Goal: Navigation & Orientation: Find specific page/section

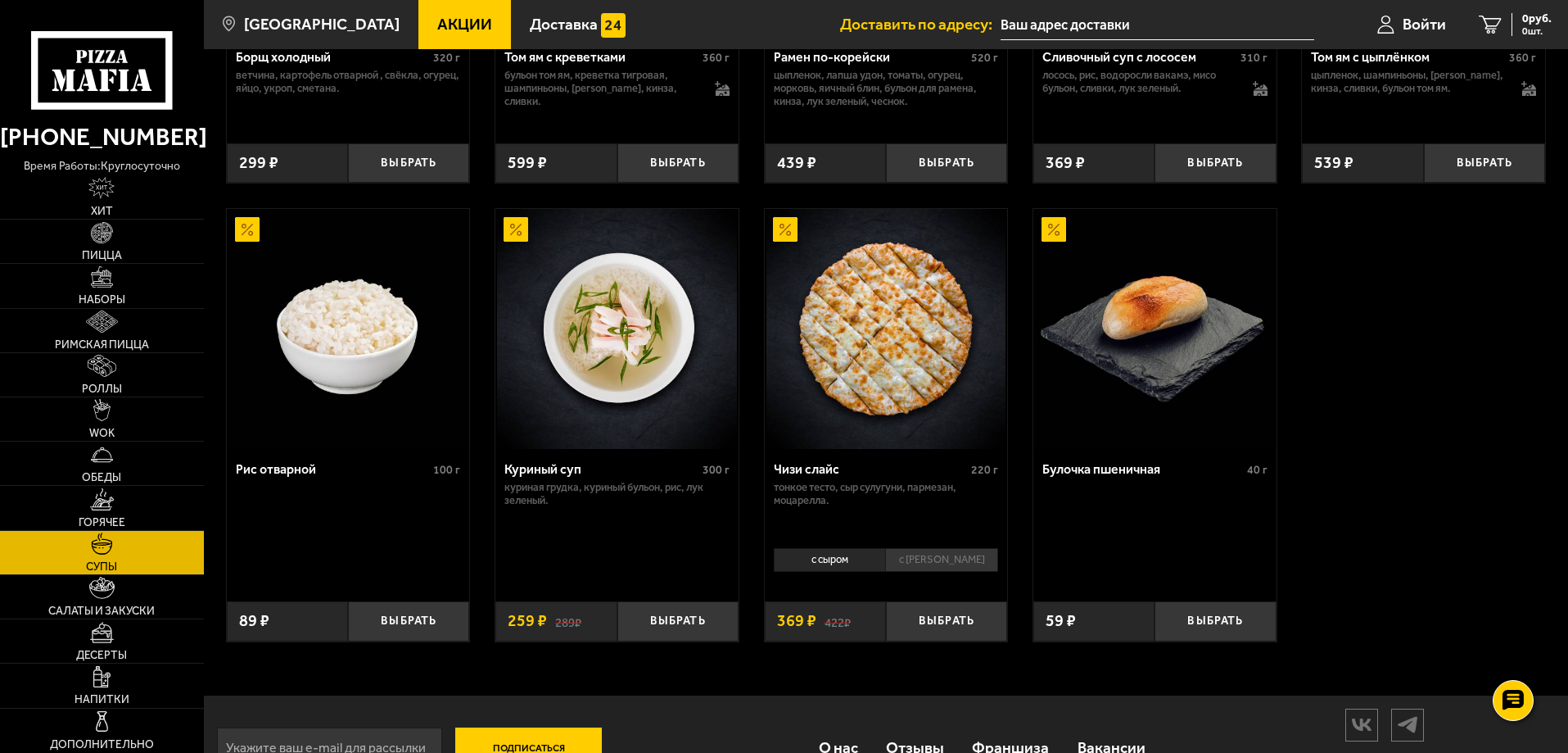
scroll to position [594, 0]
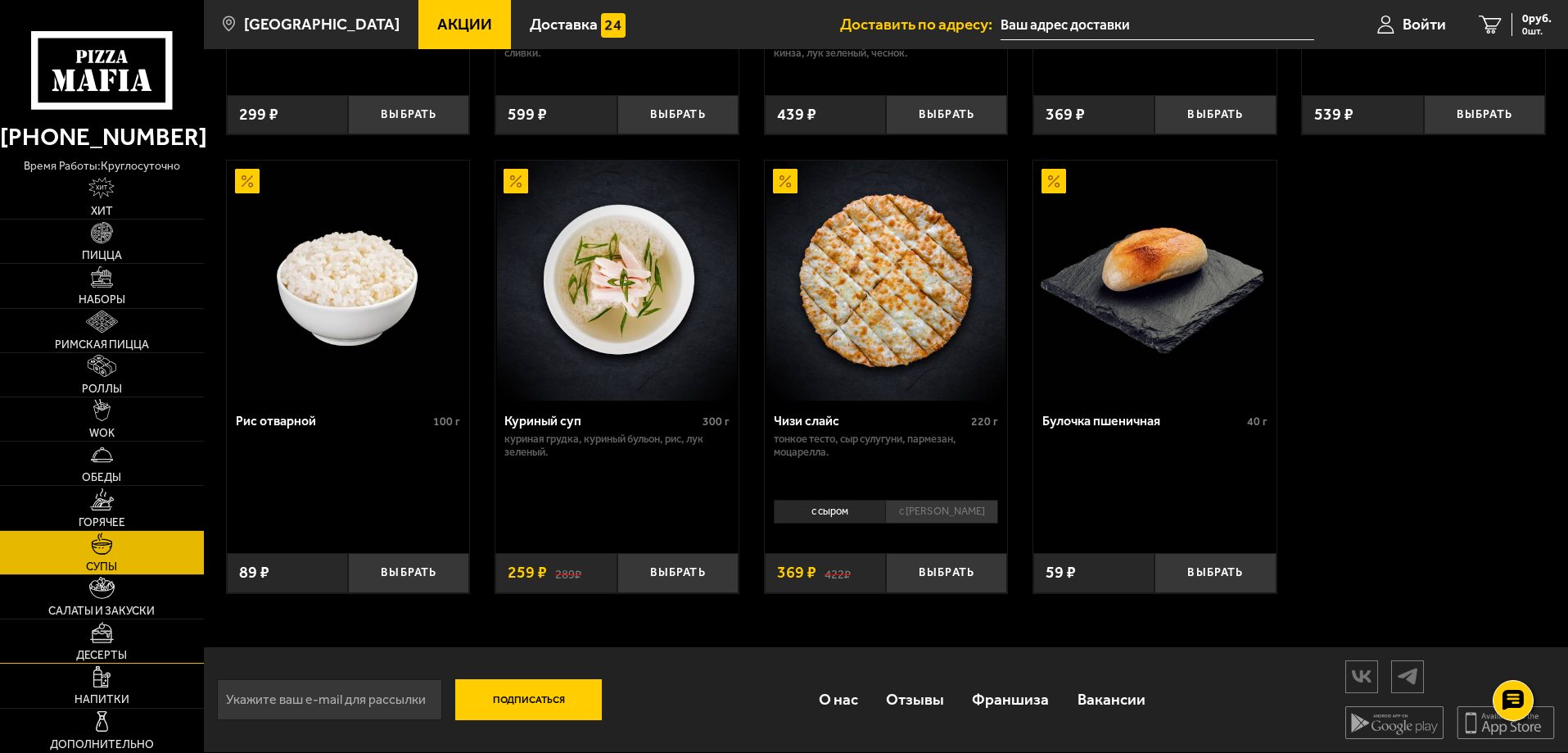
click at [104, 620] on link "Десерты" at bounding box center [102, 641] width 204 height 43
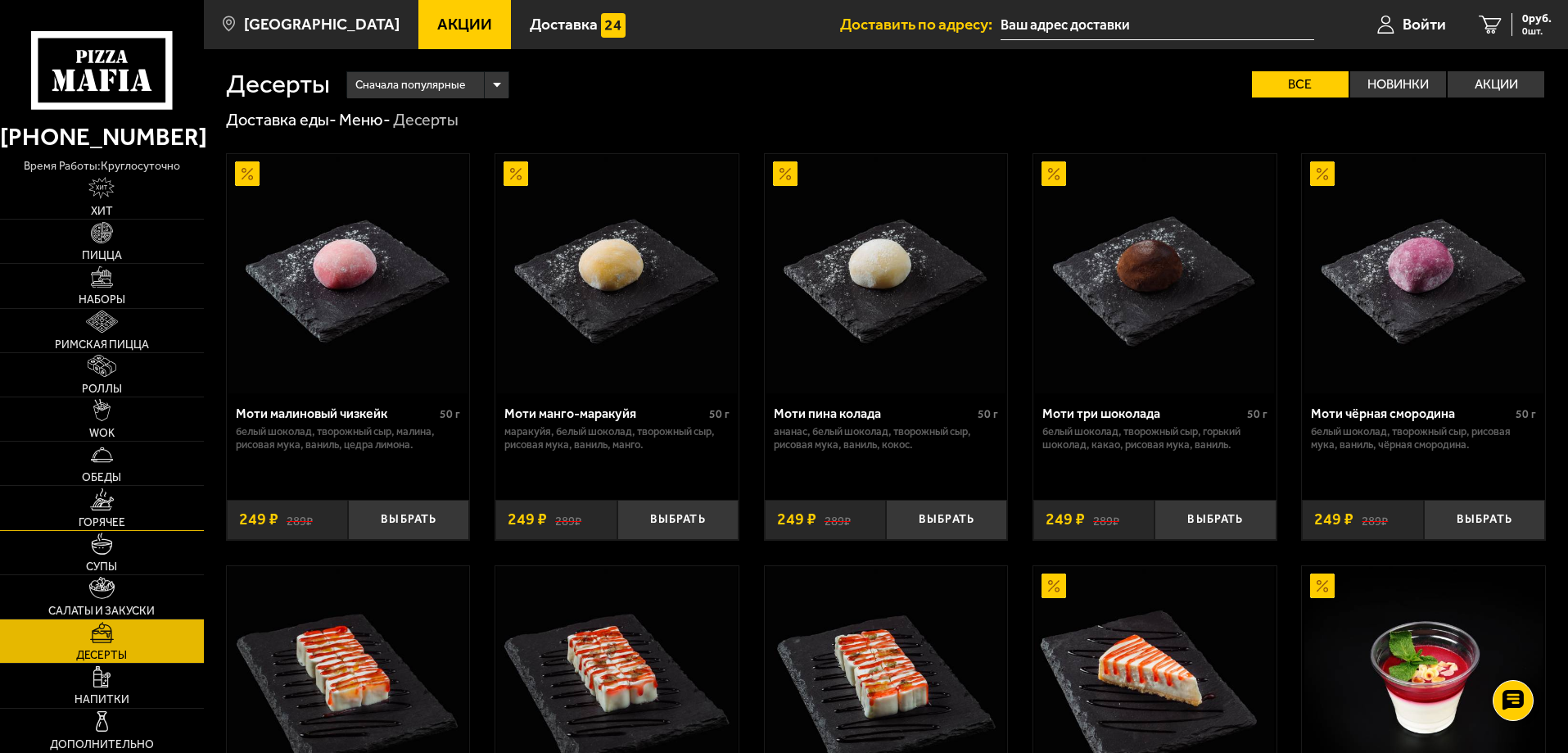
click at [123, 527] on span "Горячее" at bounding box center [102, 523] width 47 height 12
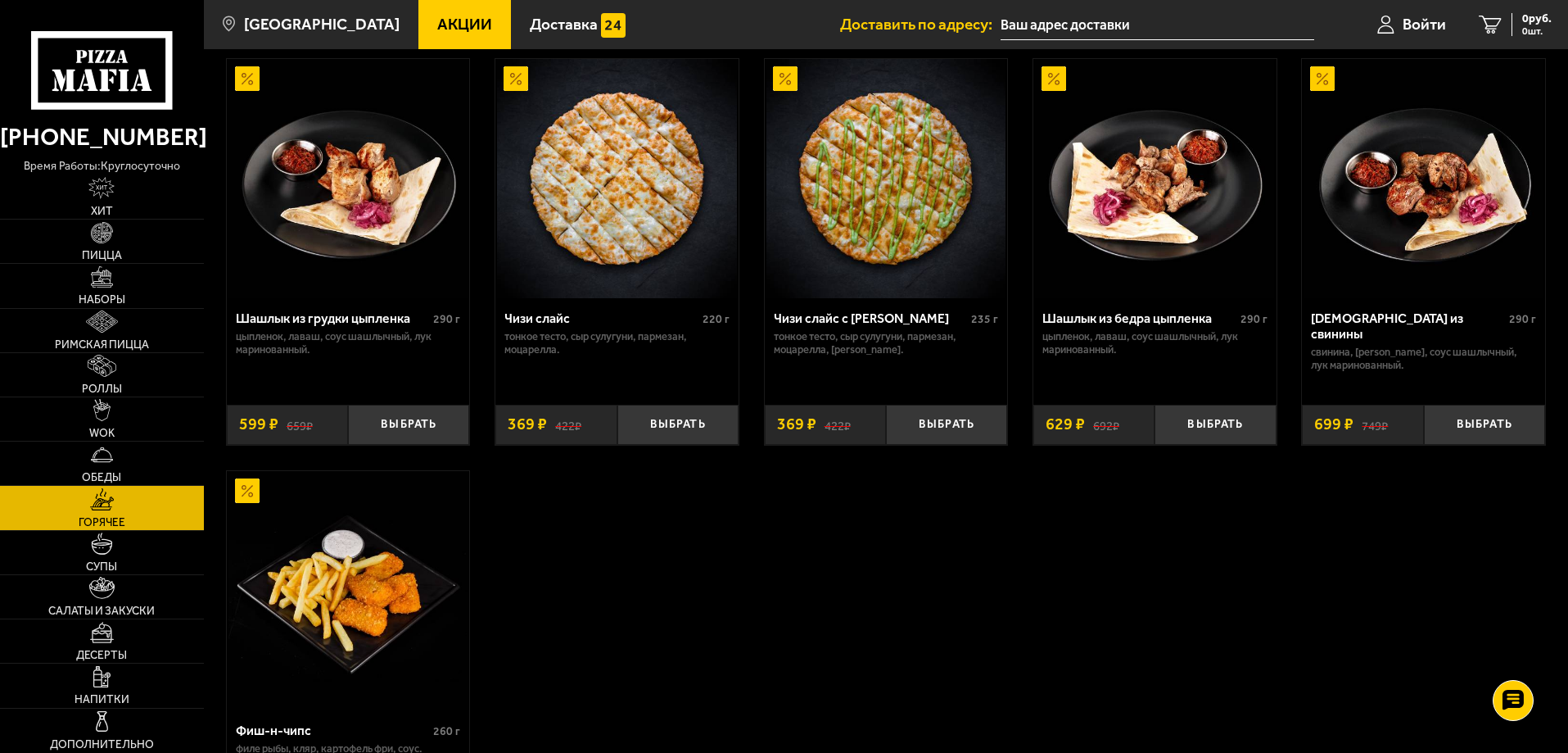
scroll to position [982, 0]
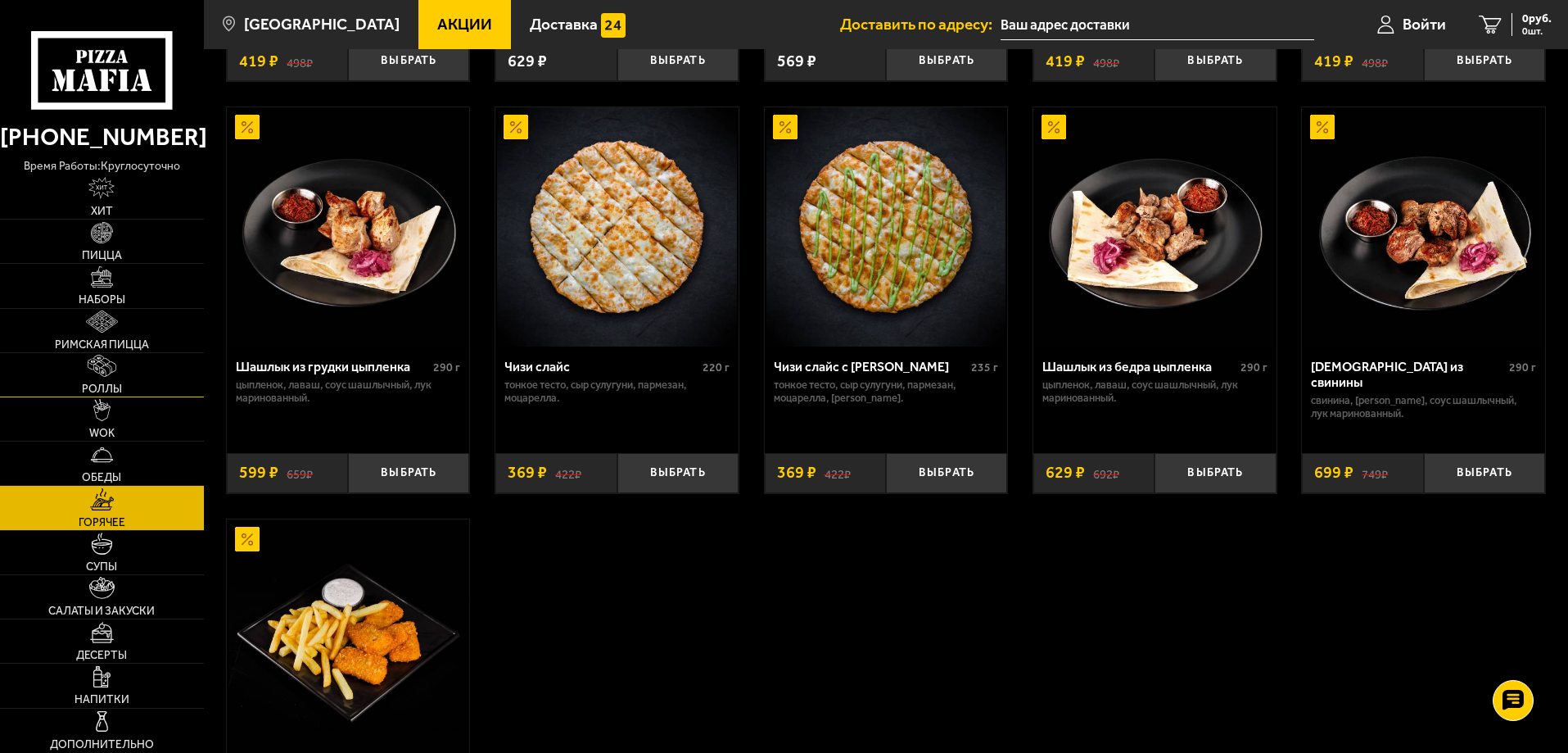
click at [92, 360] on img at bounding box center [101, 366] width 28 height 22
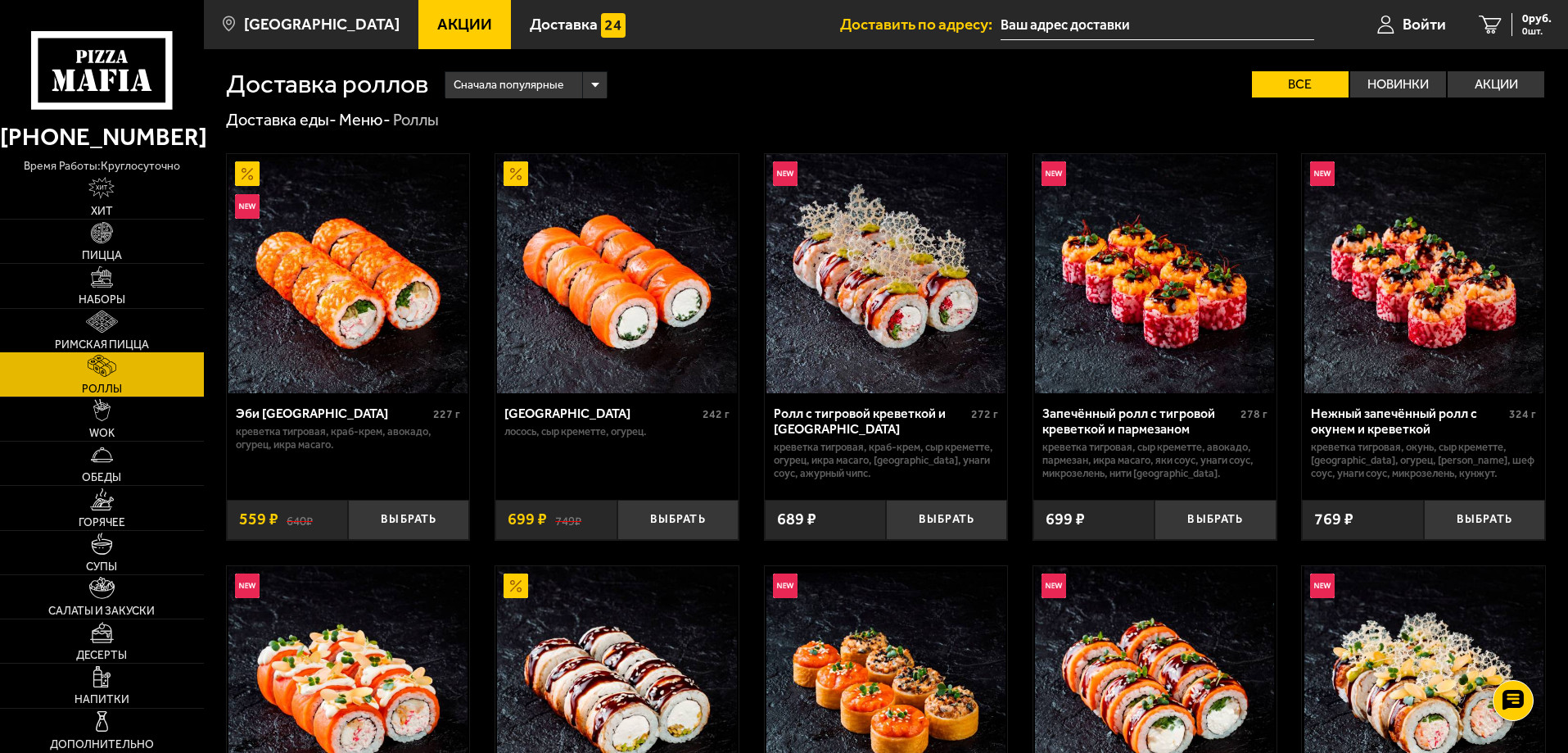
click at [103, 343] on span "Римская пицца" at bounding box center [101, 344] width 94 height 12
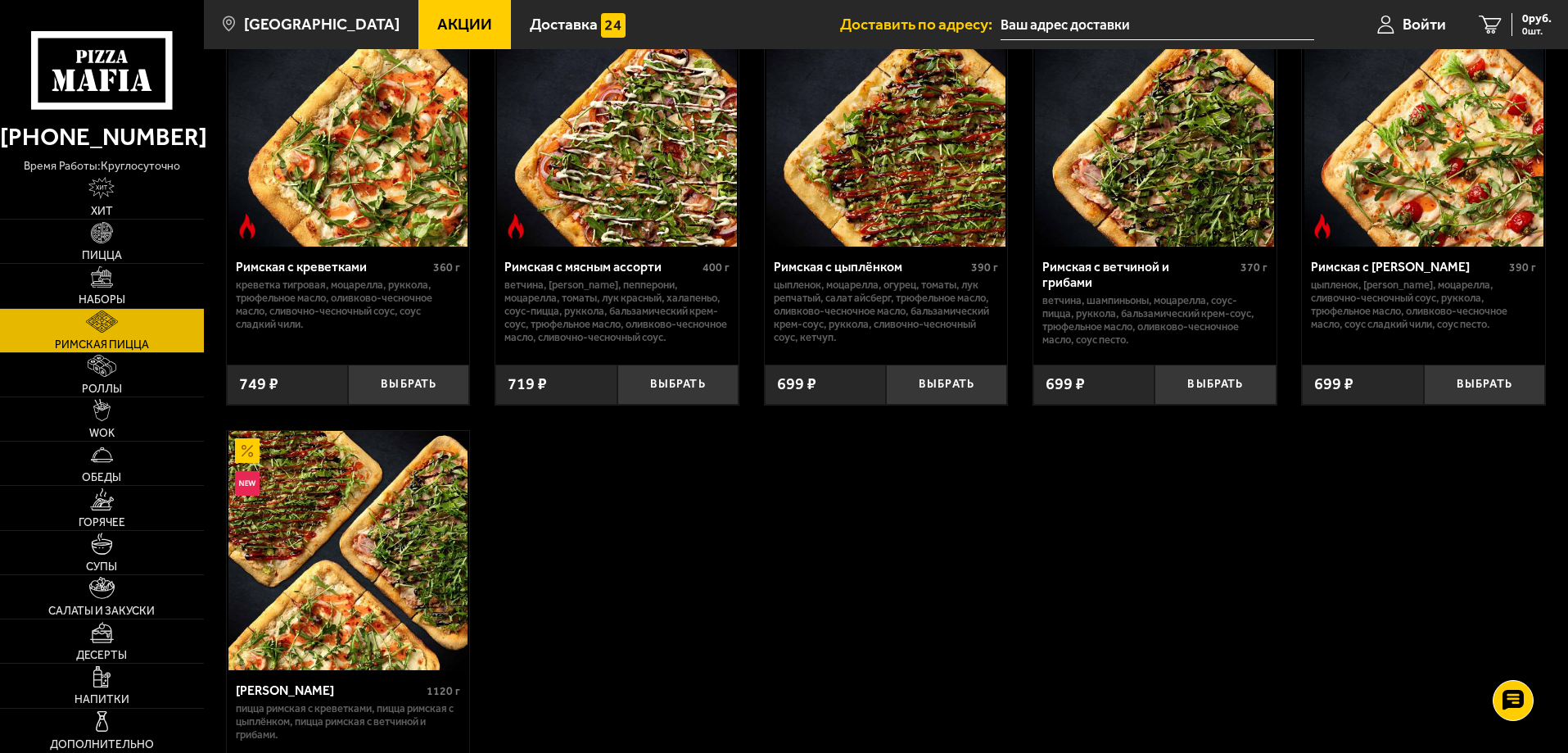
scroll to position [164, 0]
